Goal: Task Accomplishment & Management: Manage account settings

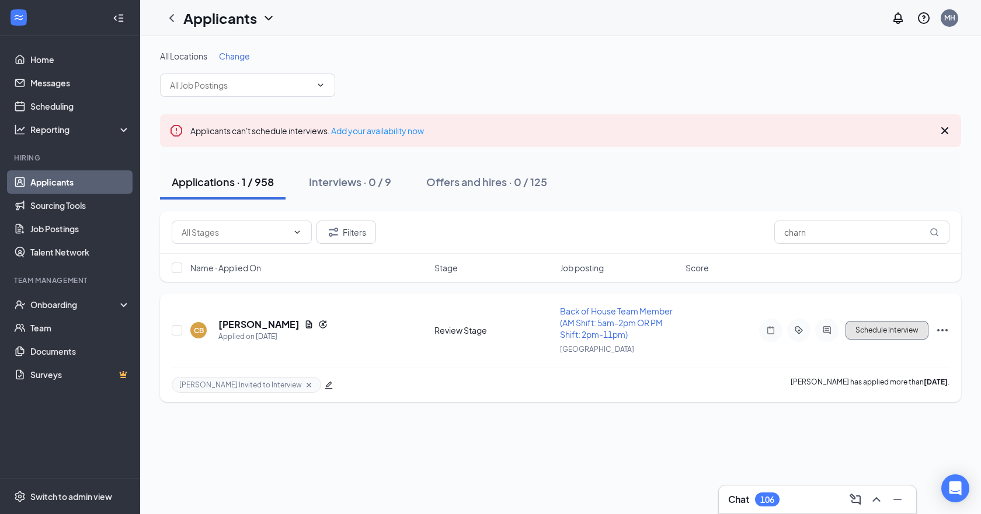
click at [877, 331] on button "Schedule Interview" at bounding box center [887, 330] width 83 height 19
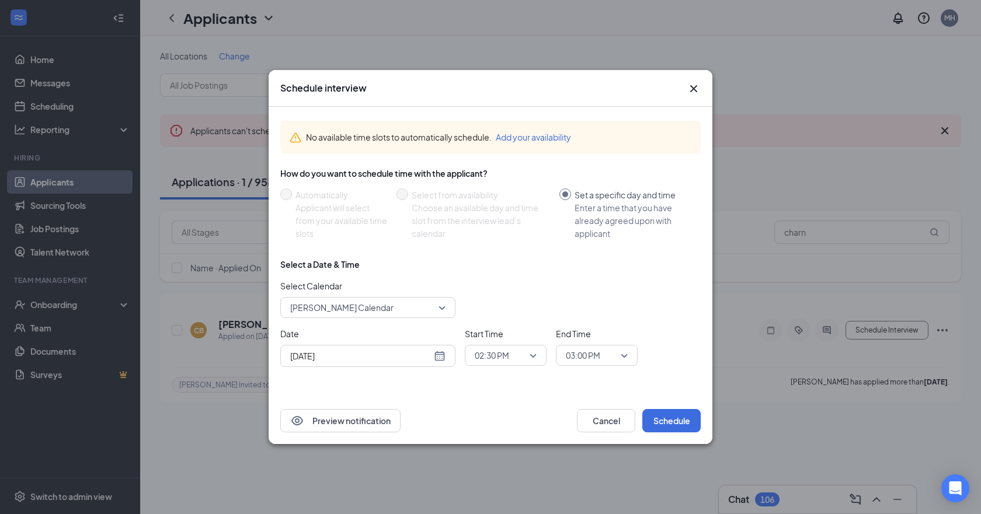
click at [495, 361] on span "02:30 PM" at bounding box center [492, 356] width 34 height 18
click at [494, 312] on span "03:30 PM" at bounding box center [491, 315] width 34 height 13
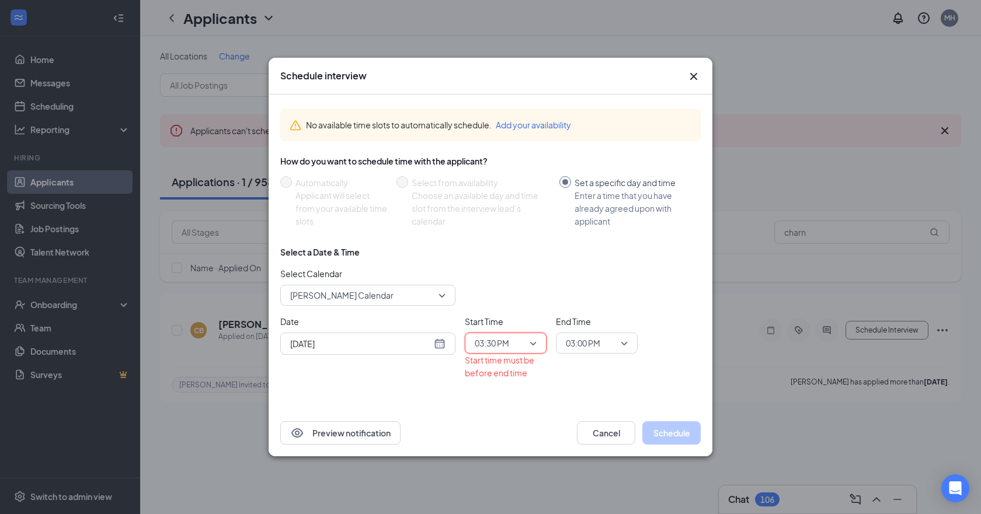
click at [599, 345] on span "03:00 PM" at bounding box center [583, 344] width 34 height 18
click at [585, 301] on span "04:00 PM" at bounding box center [582, 303] width 34 height 13
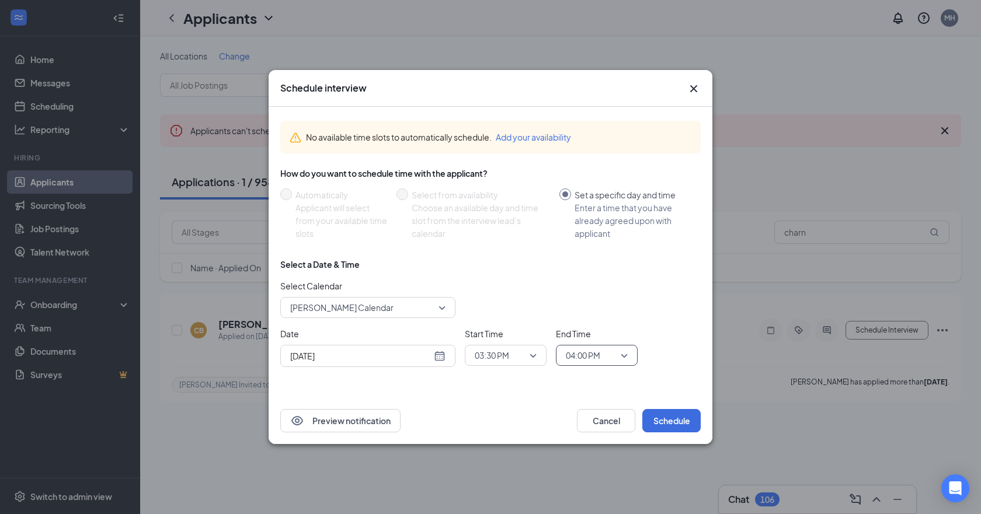
click at [697, 88] on icon "Cross" at bounding box center [694, 89] width 14 height 14
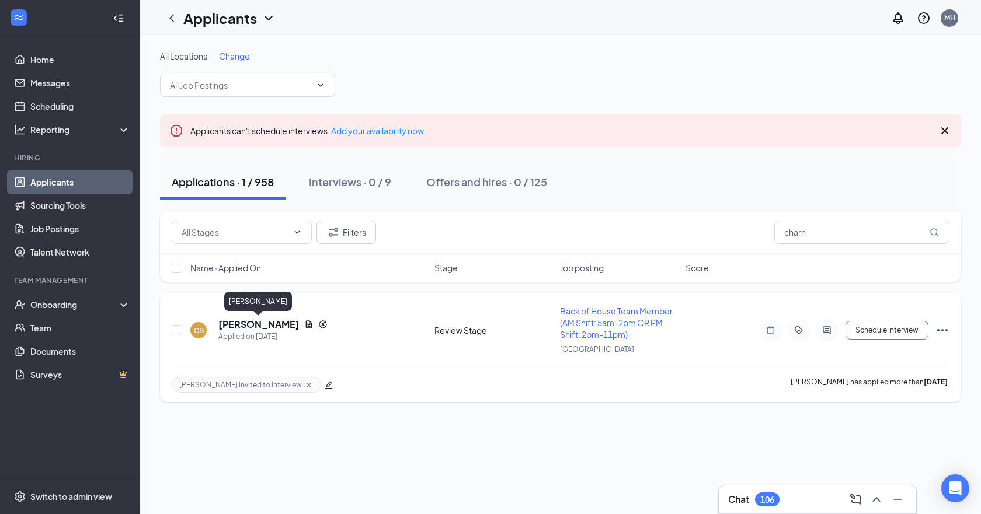
click at [250, 322] on h5 "[PERSON_NAME]" at bounding box center [258, 324] width 81 height 13
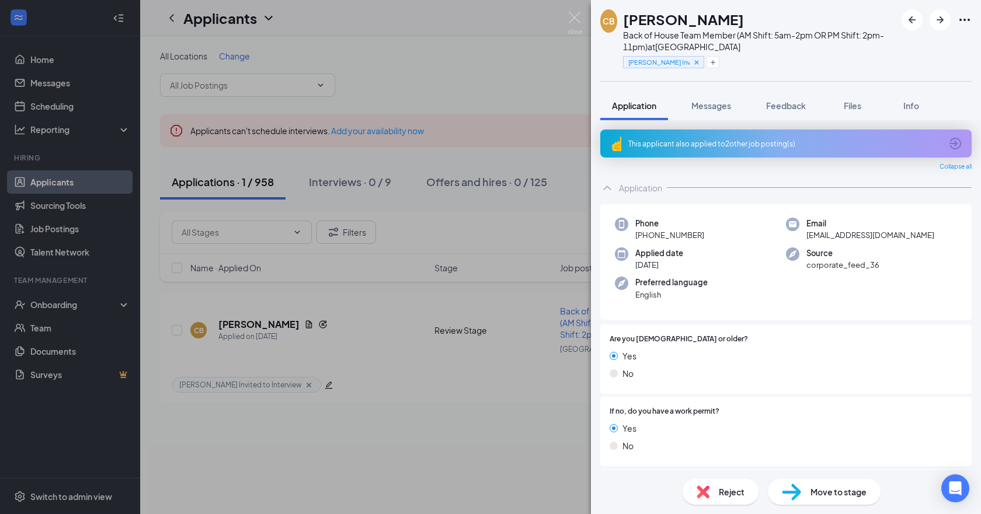
click at [823, 492] on span "Move to stage" at bounding box center [838, 492] width 56 height 13
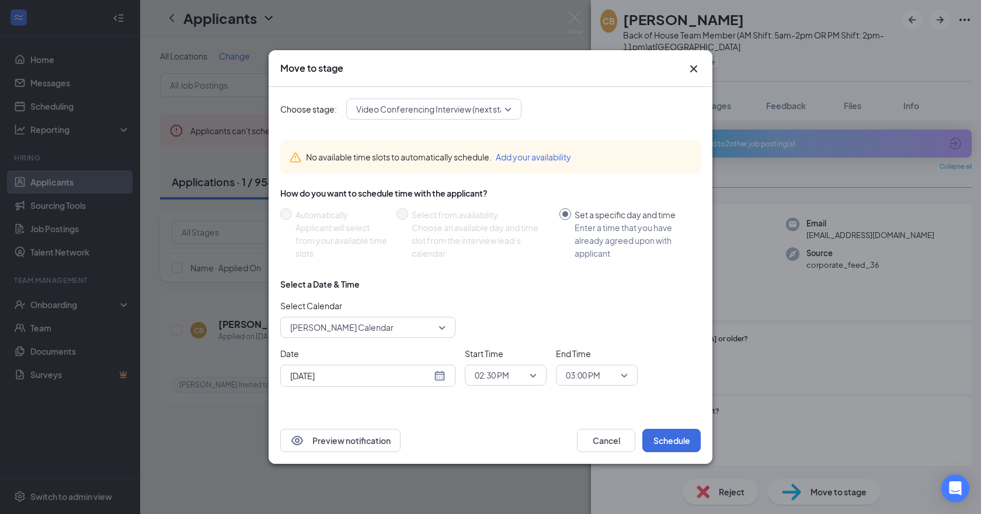
drag, startPoint x: 413, startPoint y: 114, endPoint x: 430, endPoint y: 119, distance: 17.6
click at [414, 114] on span "Video Conferencing Interview (next stage)" at bounding box center [436, 109] width 161 height 18
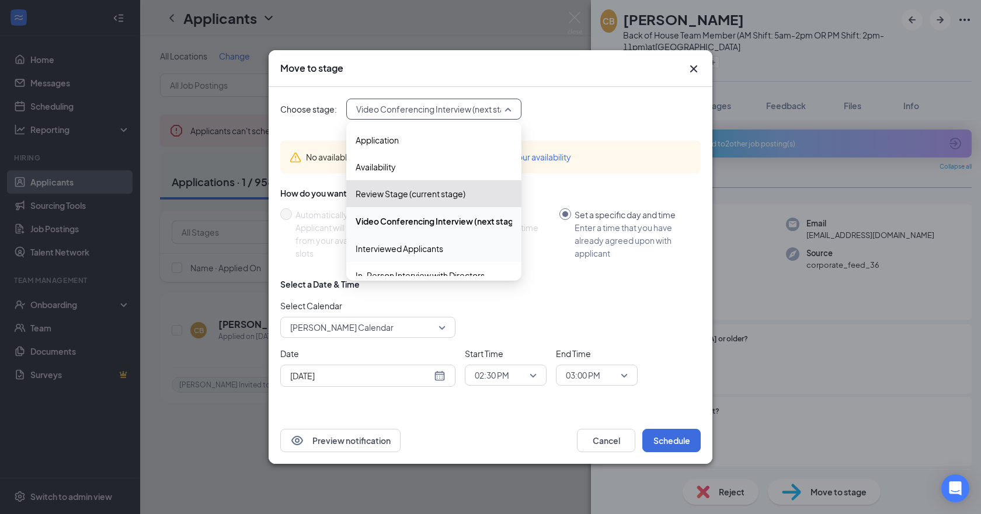
scroll to position [58, 0]
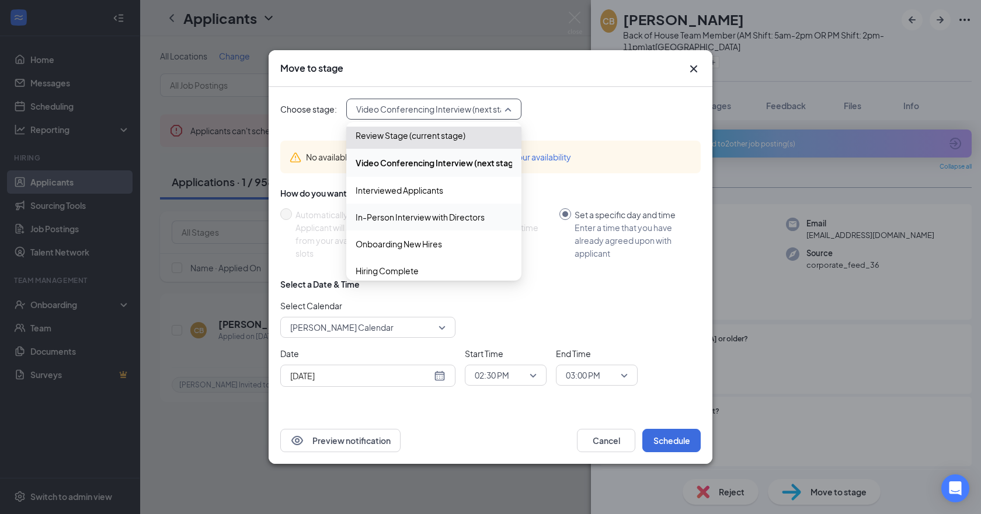
drag, startPoint x: 421, startPoint y: 224, endPoint x: 434, endPoint y: 232, distance: 16.0
click at [421, 224] on div "In-Person Interview with Directors" at bounding box center [433, 217] width 175 height 27
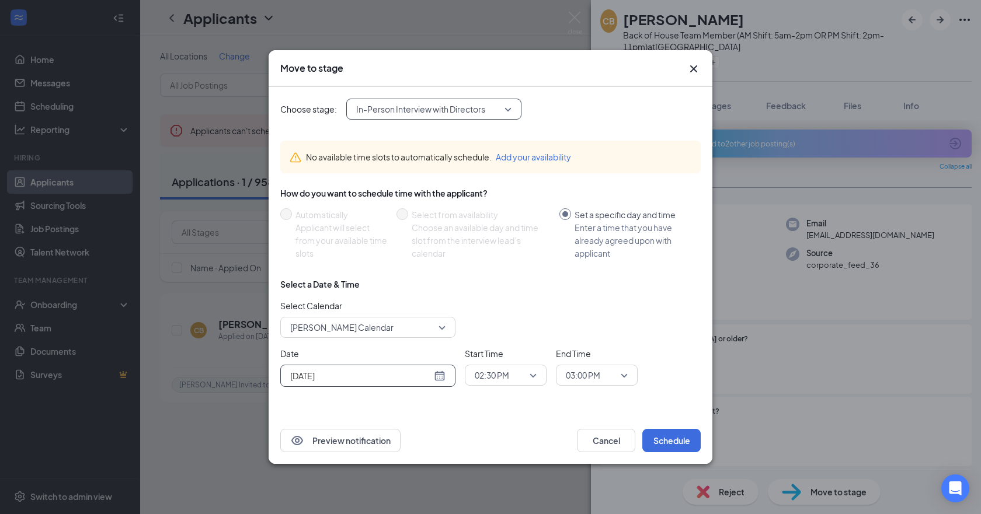
click at [385, 371] on input "[DATE]" at bounding box center [360, 376] width 141 height 13
click at [501, 373] on span "02:30 PM" at bounding box center [492, 376] width 34 height 18
click at [499, 276] on span "03:30 PM" at bounding box center [491, 276] width 34 height 13
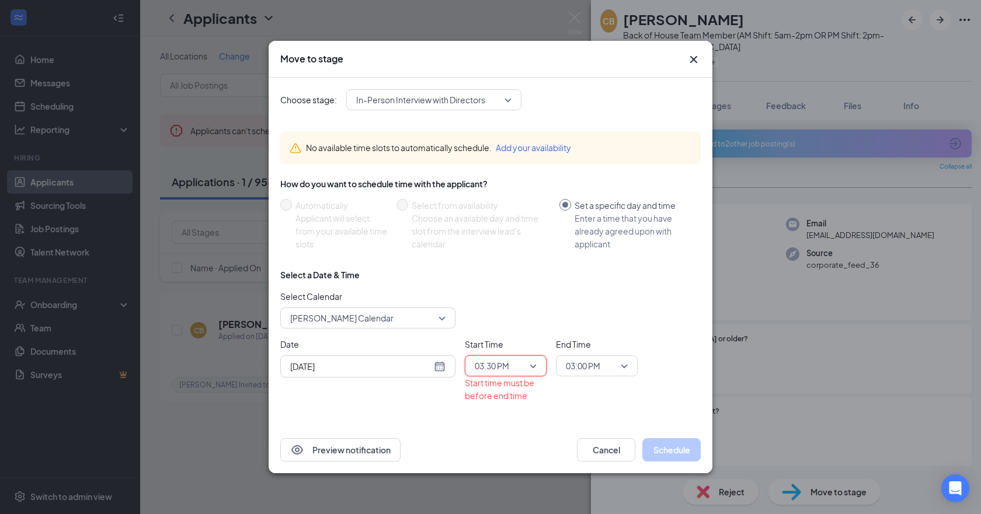
click at [603, 360] on span "03:00 PM" at bounding box center [591, 366] width 51 height 18
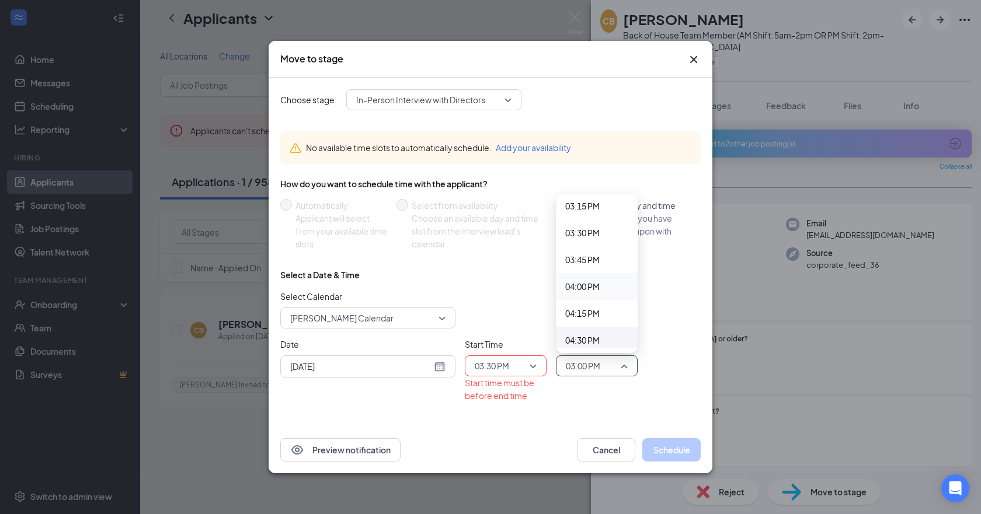
scroll to position [1665, 0]
click at [566, 267] on span "04:00 PM" at bounding box center [582, 267] width 34 height 13
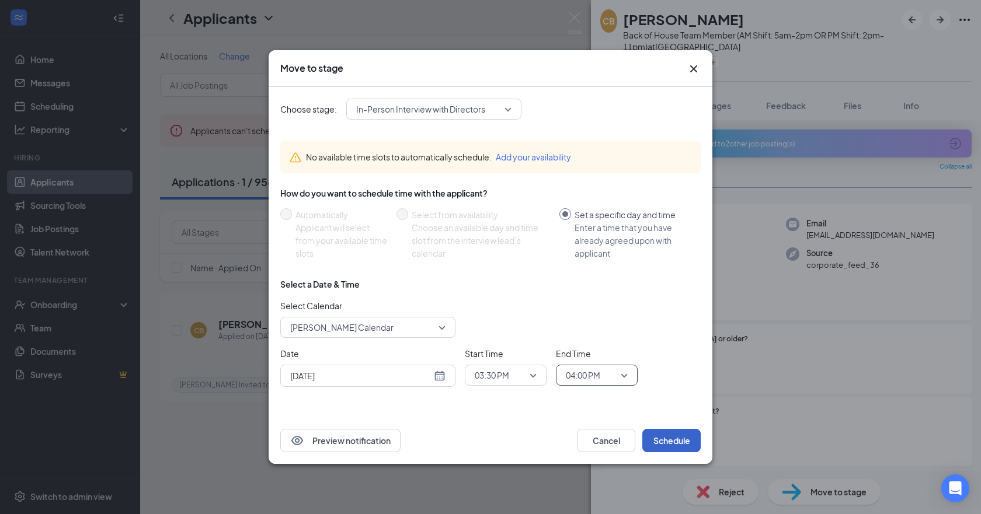
click at [670, 438] on button "Schedule" at bounding box center [671, 440] width 58 height 23
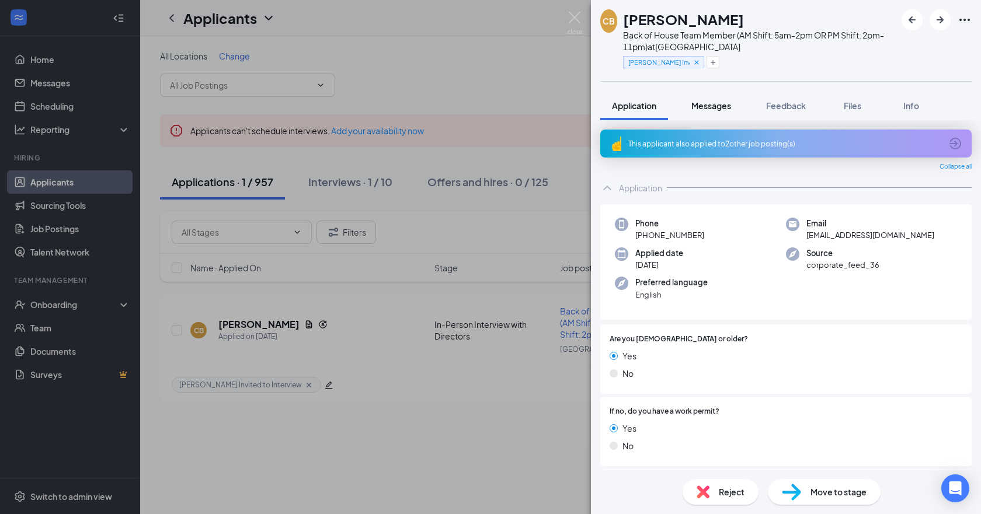
click at [709, 103] on span "Messages" at bounding box center [711, 105] width 40 height 11
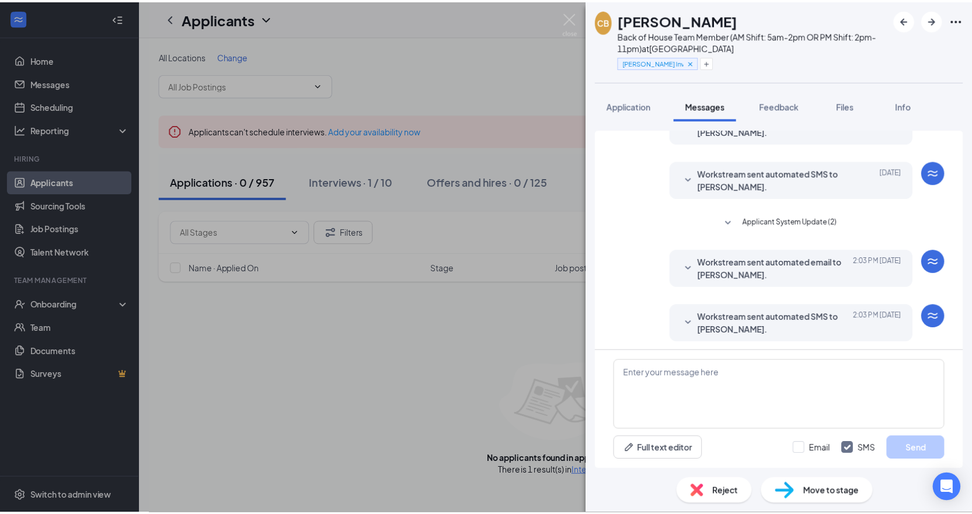
scroll to position [193, 0]
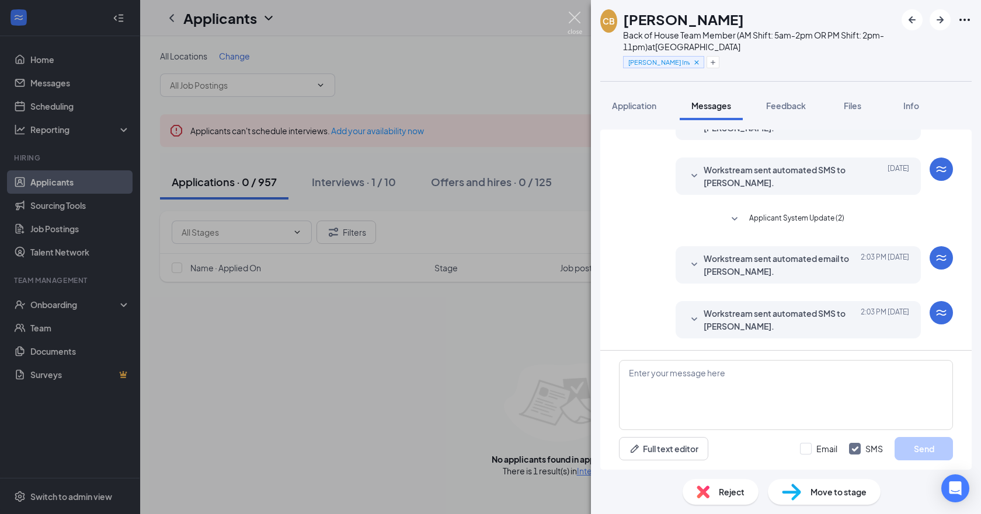
click at [577, 15] on img at bounding box center [575, 23] width 15 height 23
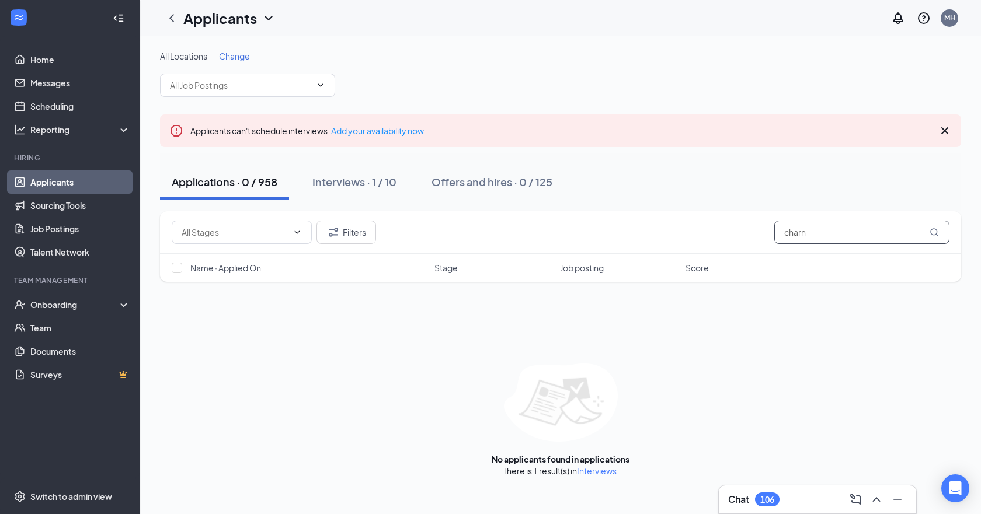
drag, startPoint x: 832, startPoint y: 227, endPoint x: 705, endPoint y: 249, distance: 129.2
click at [706, 249] on div "Filters charn" at bounding box center [560, 232] width 801 height 43
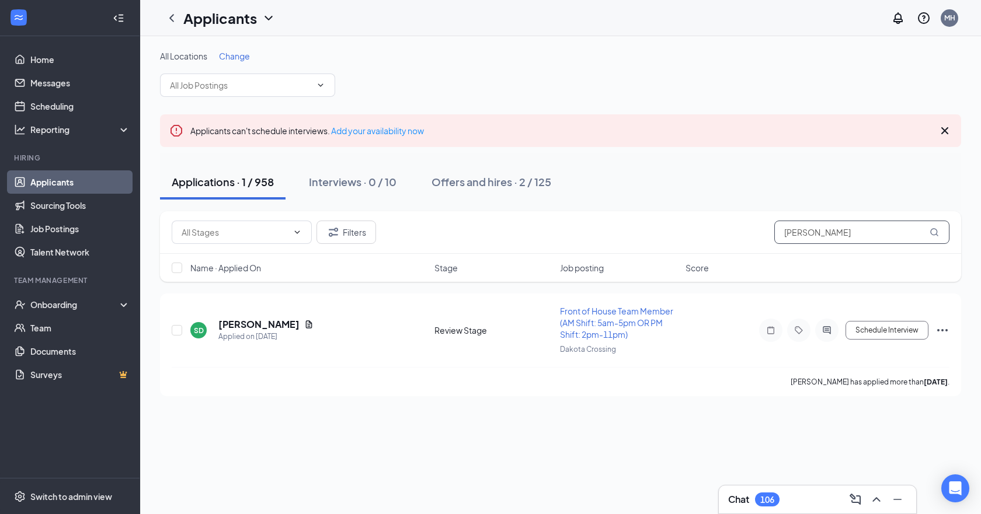
drag, startPoint x: 749, startPoint y: 230, endPoint x: 714, endPoint y: 223, distance: 35.2
click at [718, 226] on div "Filters [PERSON_NAME]" at bounding box center [561, 232] width 778 height 23
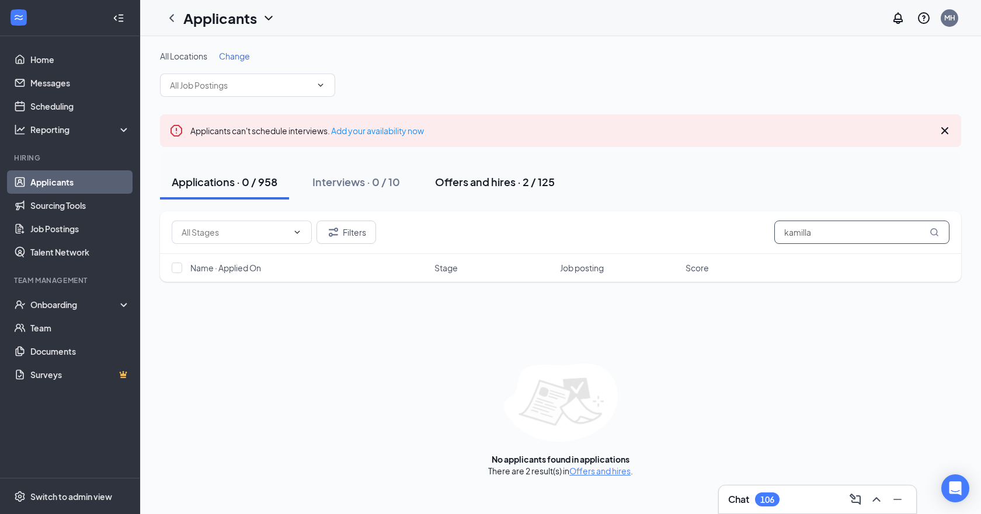
type input "kamilla"
click at [456, 178] on div "Offers and hires · 2 / 125" at bounding box center [495, 182] width 120 height 15
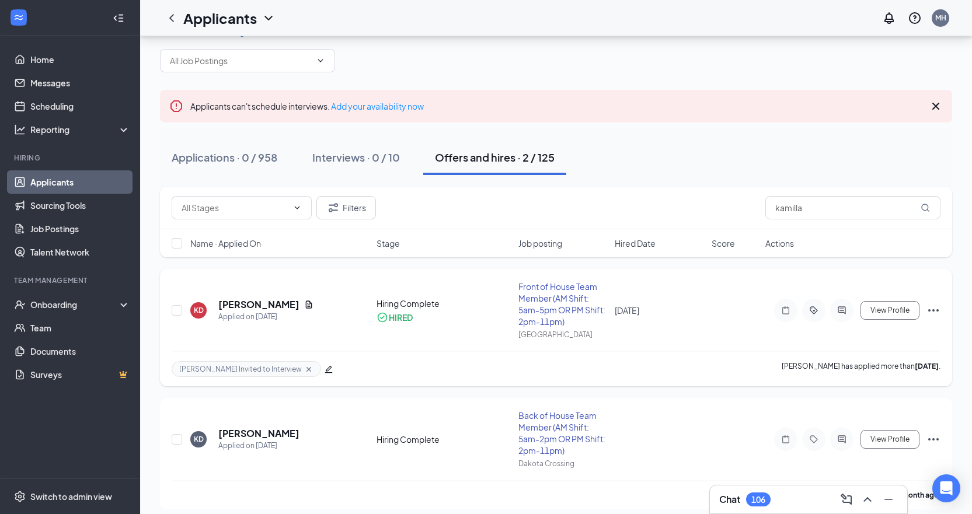
scroll to position [34, 0]
